Goal: Information Seeking & Learning: Learn about a topic

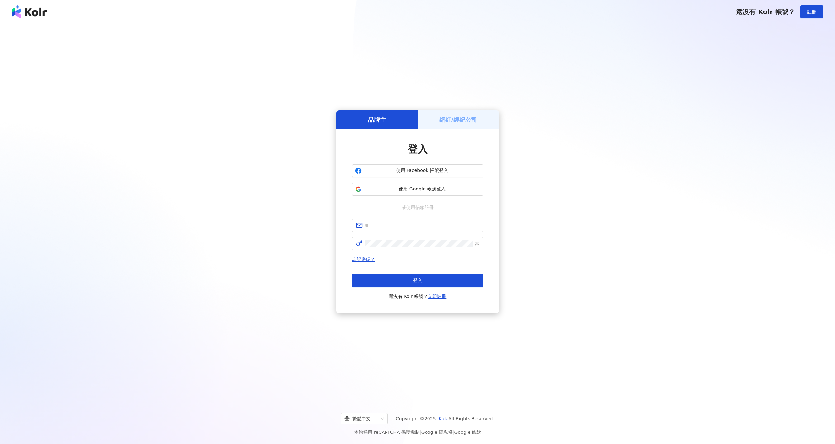
click at [575, 175] on div "品牌主 網紅/經紀公司 登入 使用 Facebook 帳號登入 使用 Google 帳號登入 或使用信箱註冊 忘記密碼？ 登入 還沒有 Kolr 帳號？ 立即…" at bounding box center [417, 212] width 819 height 366
click at [413, 190] on span "使用 Google 帳號登入" at bounding box center [422, 189] width 116 height 7
click at [400, 227] on input "text" at bounding box center [422, 225] width 114 height 7
type input "**********"
click button "登入" at bounding box center [417, 280] width 131 height 13
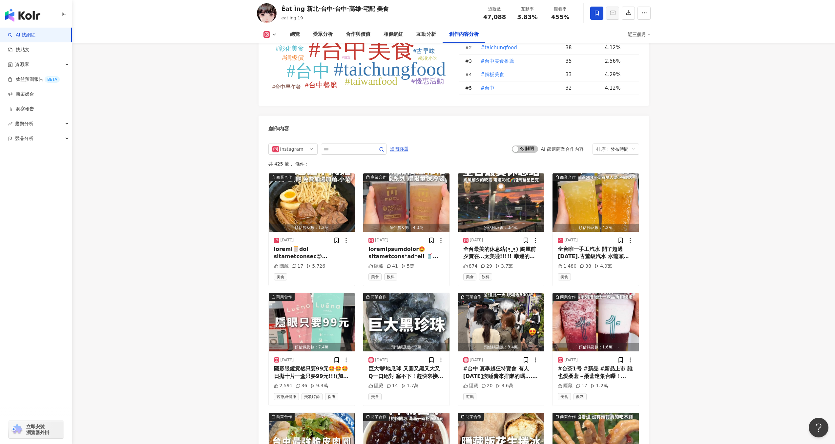
scroll to position [1941, 0]
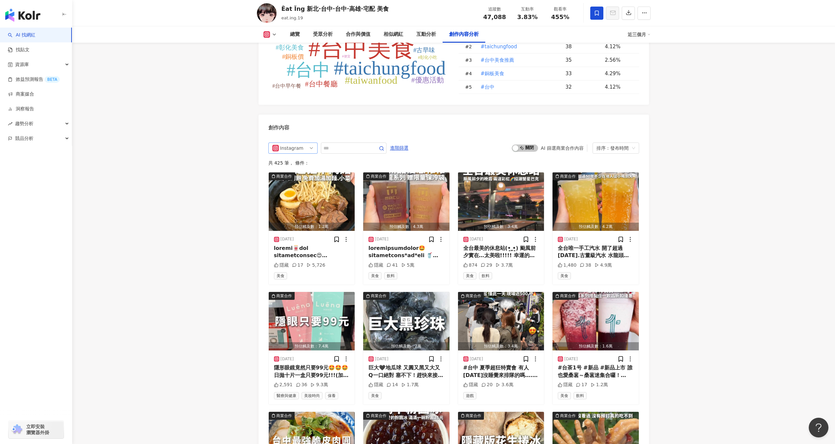
click at [302, 144] on span "Instagram" at bounding box center [292, 148] width 41 height 11
click at [628, 138] on div "Instagram all ig fb 不分平台 Instagram Facebook 進階篩選 啟動 關閉 AI 篩選商業合作內容 排序：發布時間 共 42…" at bounding box center [454, 345] width 391 height 419
click at [628, 143] on div "排序：發布時間" at bounding box center [613, 148] width 33 height 11
click at [616, 169] on div "互動數" at bounding box center [616, 170] width 36 height 7
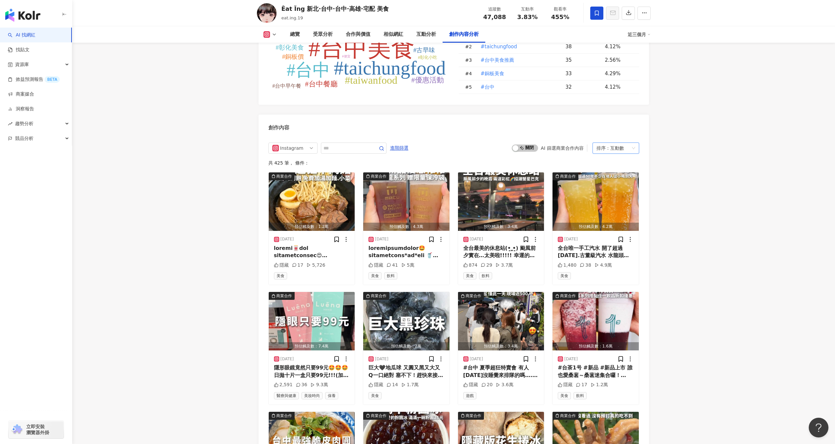
scroll to position [2011, 0]
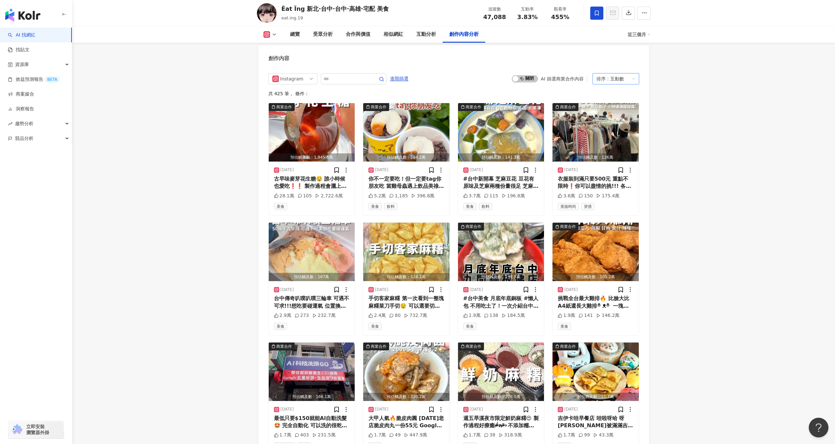
click at [628, 78] on div "排序： 互動數" at bounding box center [613, 79] width 33 height 11
click at [615, 111] on div "觀看數" at bounding box center [616, 112] width 36 height 7
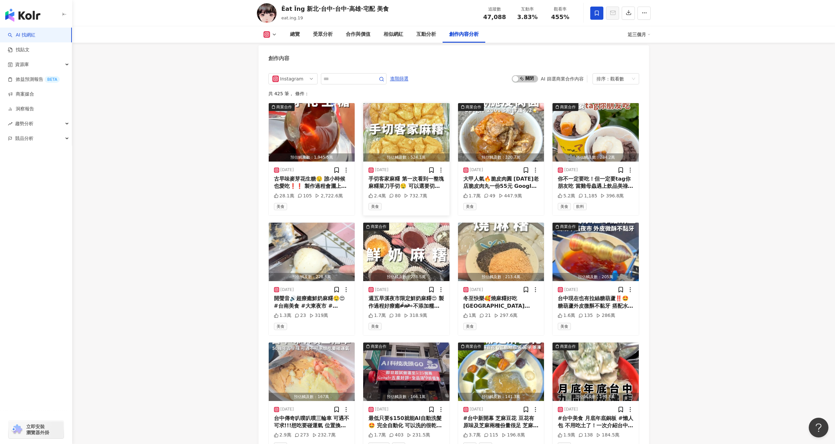
click at [412, 129] on img "button" at bounding box center [406, 132] width 86 height 58
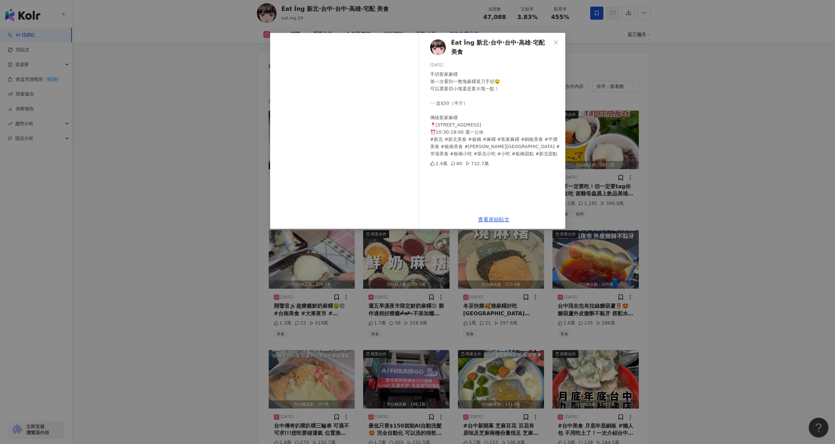
scroll to position [1860, 0]
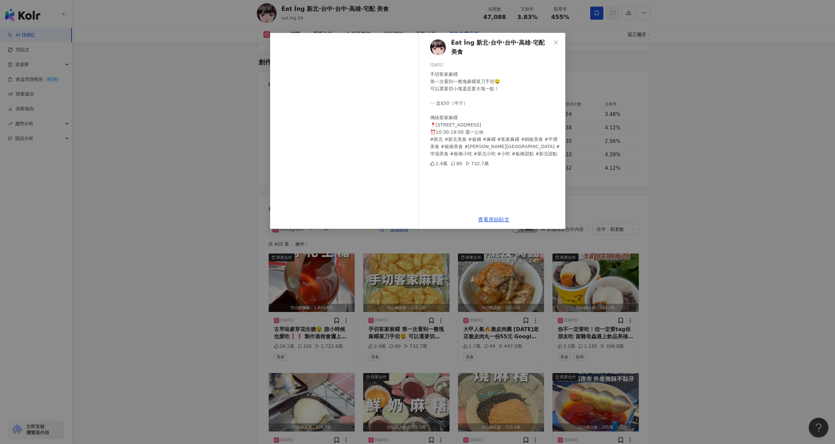
click at [734, 109] on div "Êat Ïng 新北·台中·台中·高雄·宅配 美食 [DATE] 手切客家麻糬 第一次看到一整塊麻糬菜刀手切🤤 可以選要切小塊還是要大塊一點！ ·ㄧ盒$5…" at bounding box center [417, 222] width 835 height 444
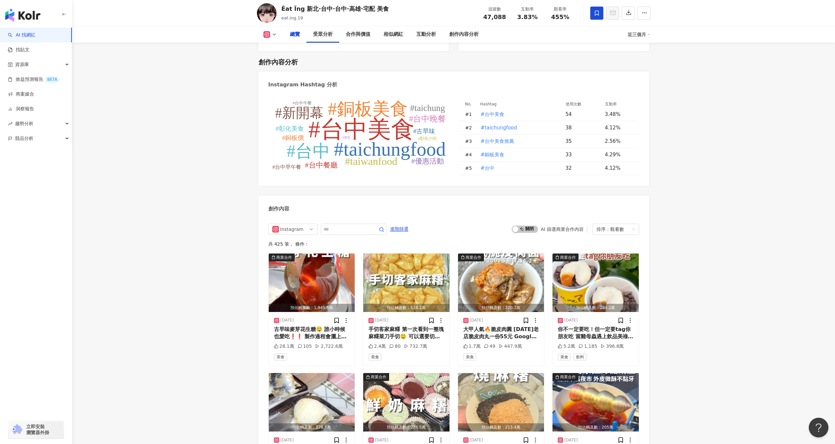
scroll to position [0, 0]
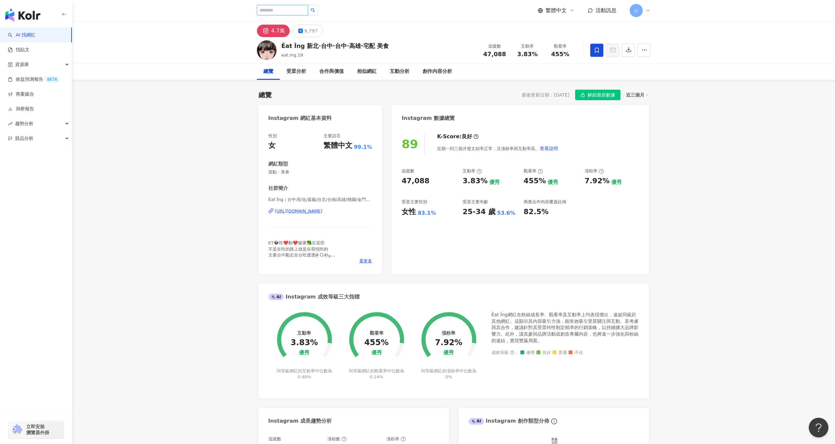
click at [294, 11] on input "search" at bounding box center [282, 10] width 51 height 11
type input "*"
type input "****"
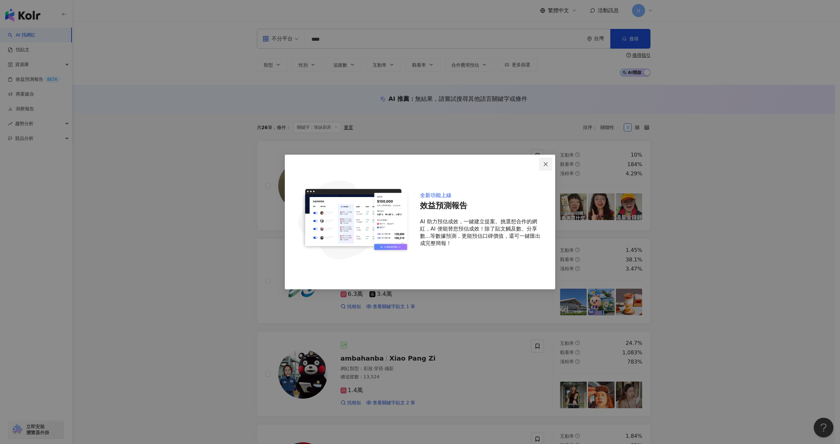
click at [545, 163] on icon "close" at bounding box center [546, 164] width 4 height 4
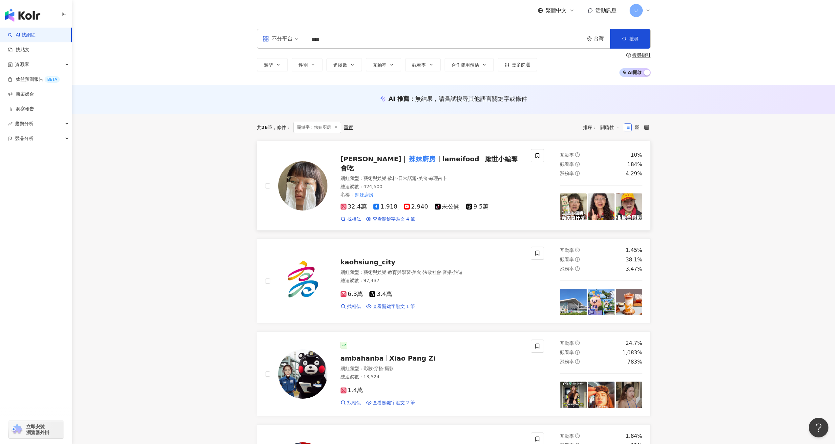
click at [296, 180] on img at bounding box center [302, 185] width 49 height 49
click at [351, 36] on input "****" at bounding box center [445, 39] width 274 height 12
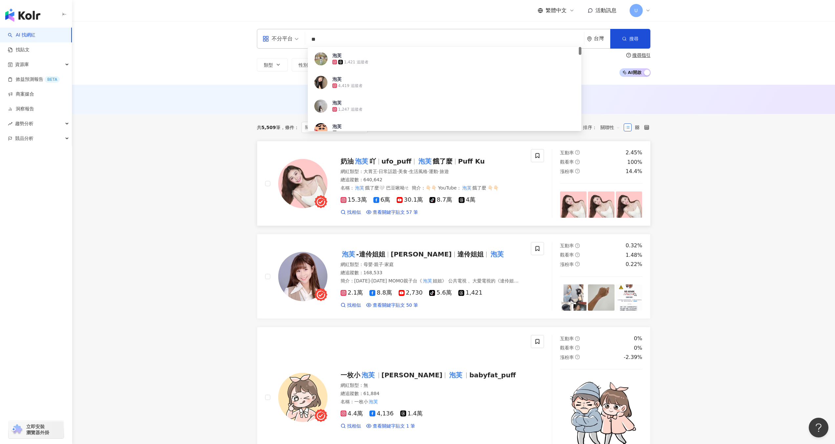
type input "**"
click at [302, 172] on img at bounding box center [302, 183] width 49 height 49
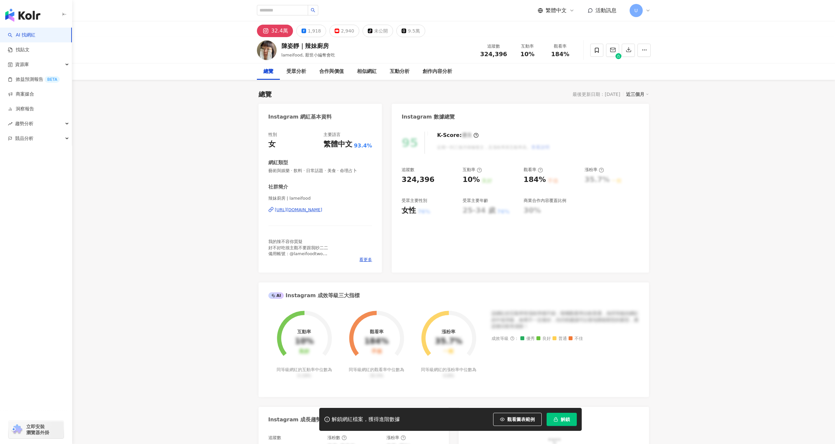
click at [559, 417] on button "解鎖" at bounding box center [562, 418] width 30 height 13
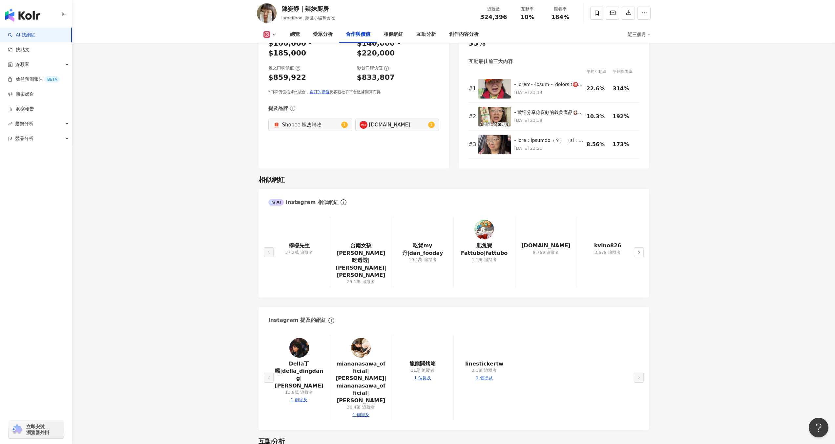
scroll to position [797, 0]
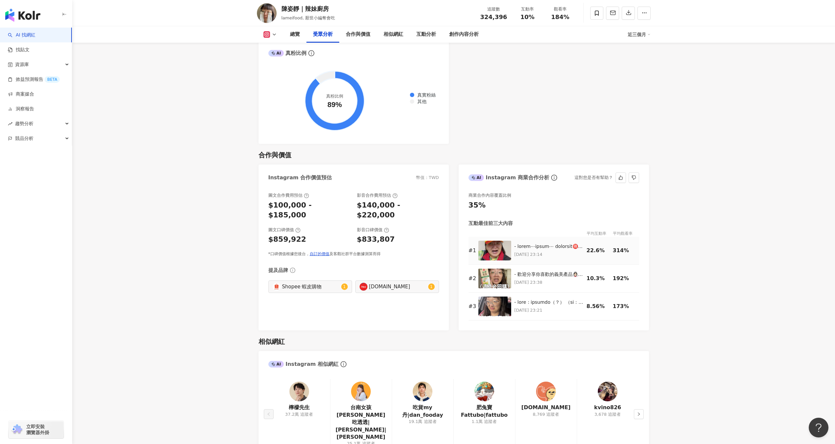
click at [492, 241] on img at bounding box center [494, 251] width 33 height 20
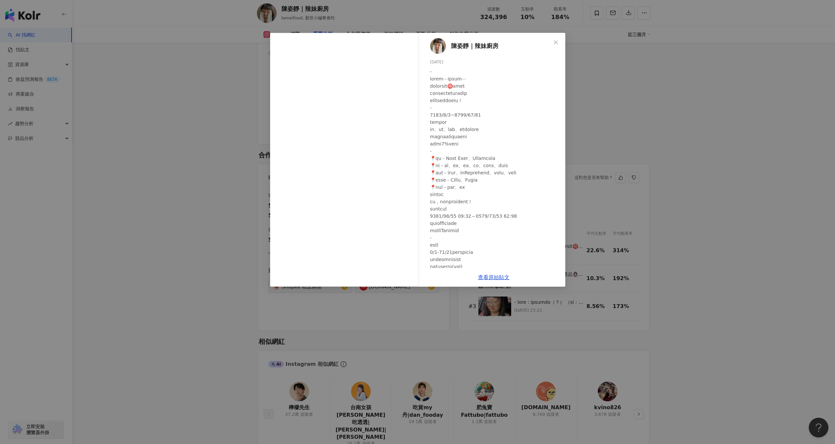
click at [679, 235] on div "陳姿靜｜辣妹廚房 2025/9/7 7.3萬 294 101.9萬 查看原始貼文" at bounding box center [417, 222] width 835 height 444
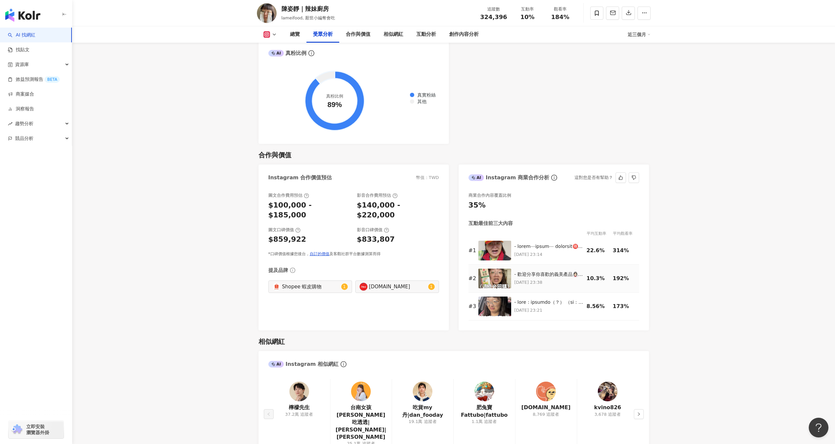
click at [494, 272] on img at bounding box center [494, 278] width 33 height 20
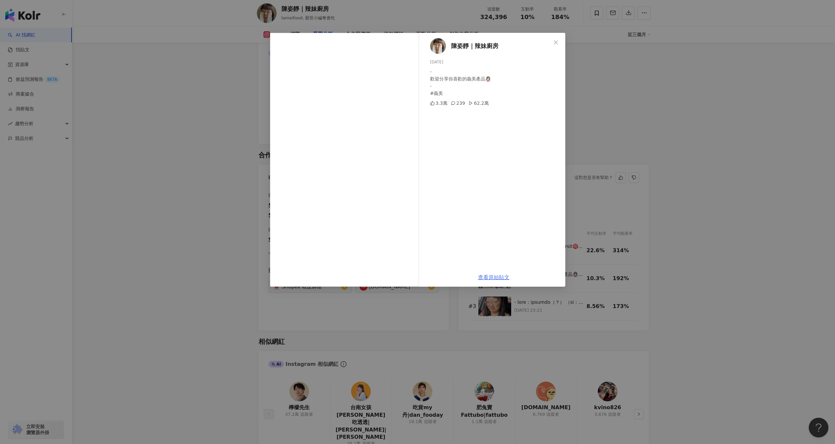
click at [489, 275] on link "查看原始貼文" at bounding box center [494, 277] width 32 height 6
click at [702, 189] on div "陳姿靜｜辣妹廚房 2025/9/21 - 歡迎分享你喜歡的義美產品👰🏻‍♀️ - #義美 3.3萬 239 62.2萬 查看原始貼文" at bounding box center [417, 222] width 835 height 444
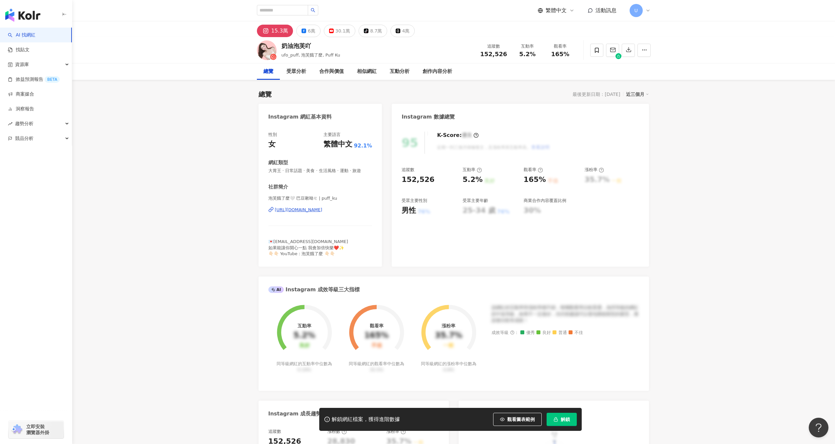
click at [560, 420] on button "解鎖" at bounding box center [562, 418] width 30 height 13
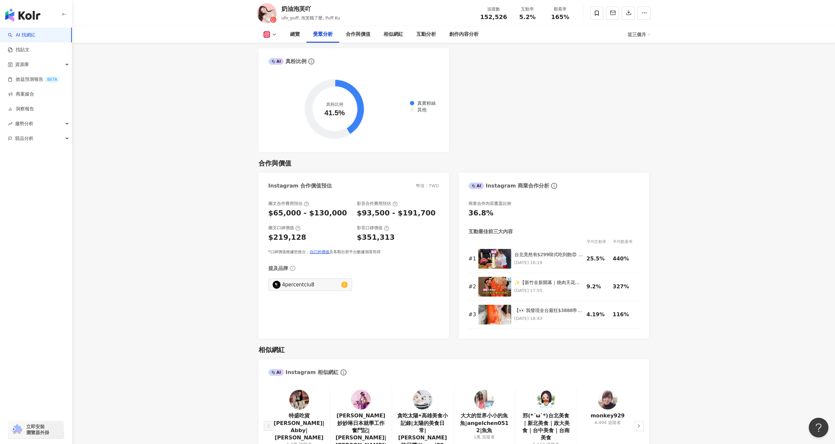
scroll to position [797, 0]
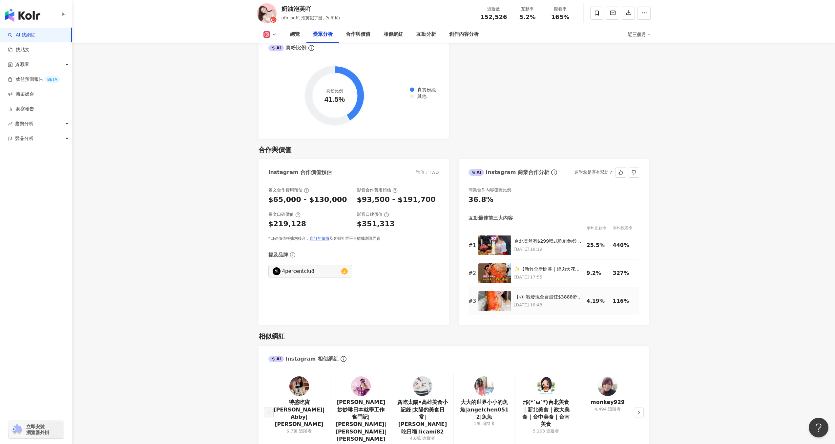
click at [504, 295] on img at bounding box center [494, 301] width 33 height 20
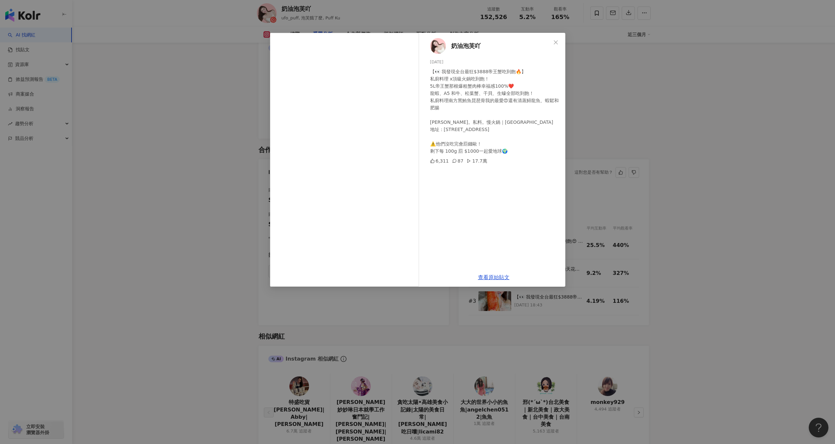
click at [585, 321] on div "奶油泡芙吖 2025/8/2 【👀 我發現全台最狂$3888帝王蟹吃到飽🔥】 私廚料理 x頂級火鍋吃到飽！ 5L帝王蟹那根爆粗蟹肉棒幸福感100%❤️ 龍蝦、…" at bounding box center [417, 222] width 835 height 444
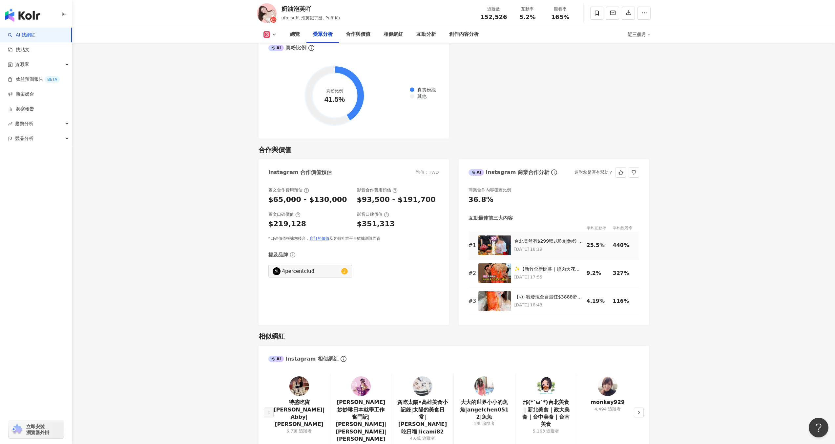
click at [496, 239] on img at bounding box center [494, 245] width 33 height 20
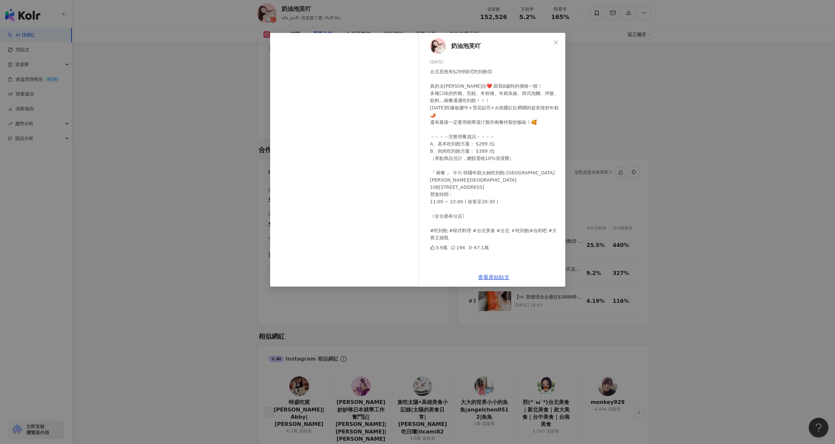
click at [507, 344] on div "奶油泡芙吖 2025/9/5 台北竟然有$299韓式吃到飽😍 真的太佛拉❤️ 跟我8歲時的價格一樣！ 多種口味的炸雞、煎餃、冬粉捲、年糕魚板、韓式泡麵、拌飯、…" at bounding box center [417, 222] width 835 height 444
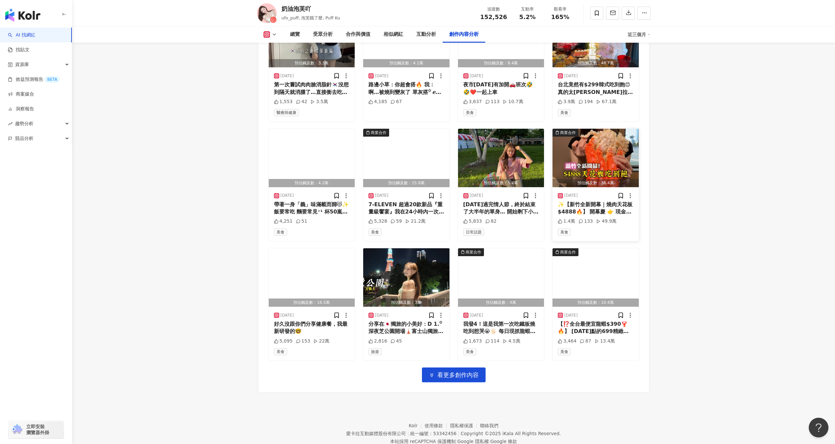
scroll to position [2131, 0]
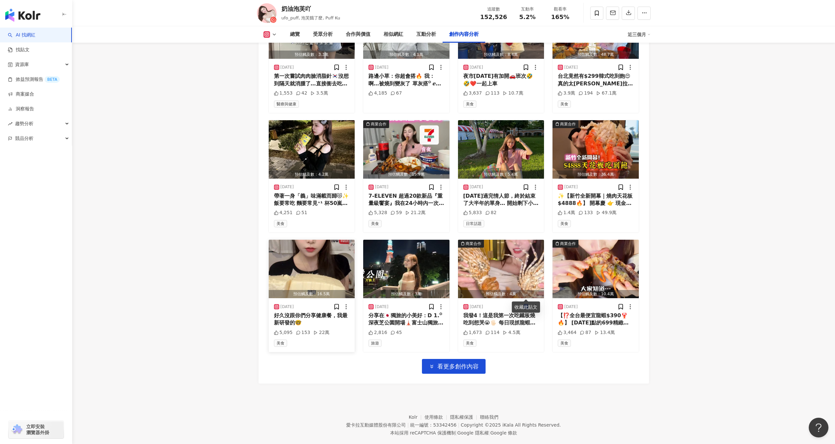
click at [313, 260] on img "button" at bounding box center [312, 269] width 86 height 58
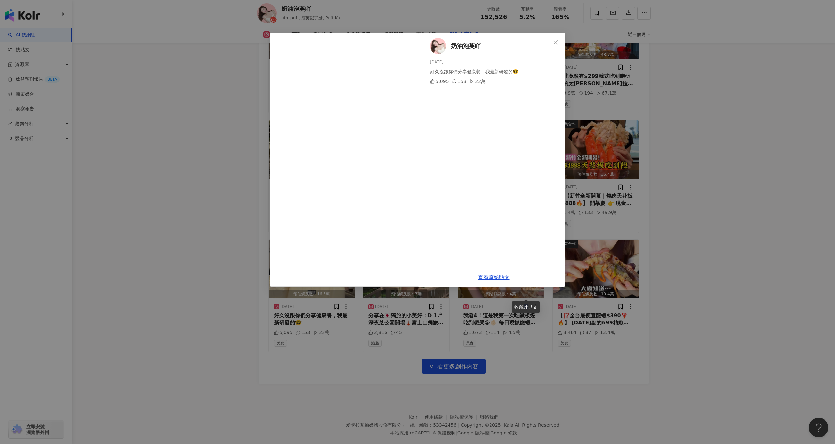
click at [679, 155] on div "奶油泡芙吖 2025/8/16 好久沒跟你們分享健康餐，我最新研發的🤓 5,095 153 22萬 查看原始貼文" at bounding box center [417, 222] width 835 height 444
